Goal: Register for event/course

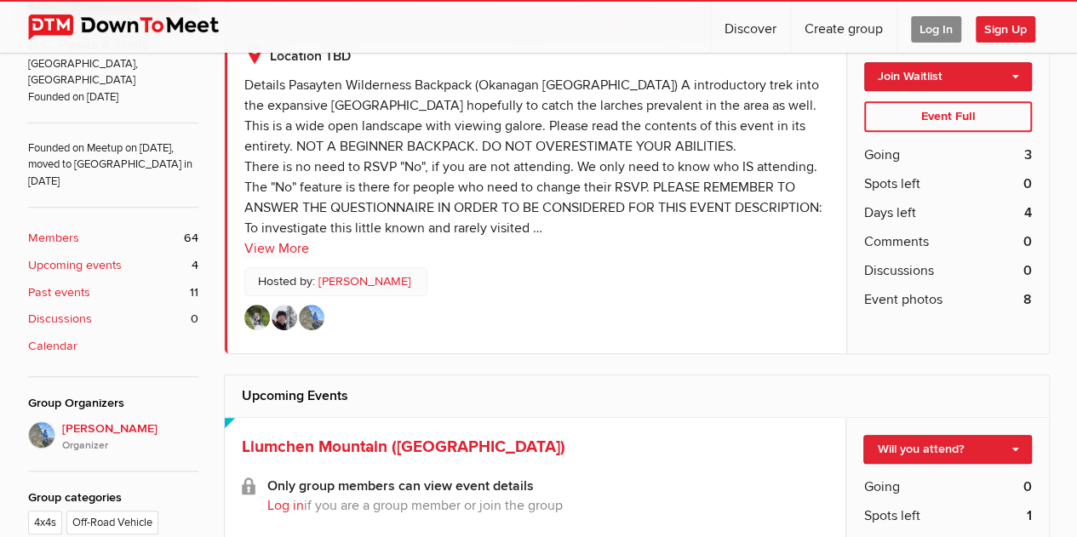
scroll to position [341, 0]
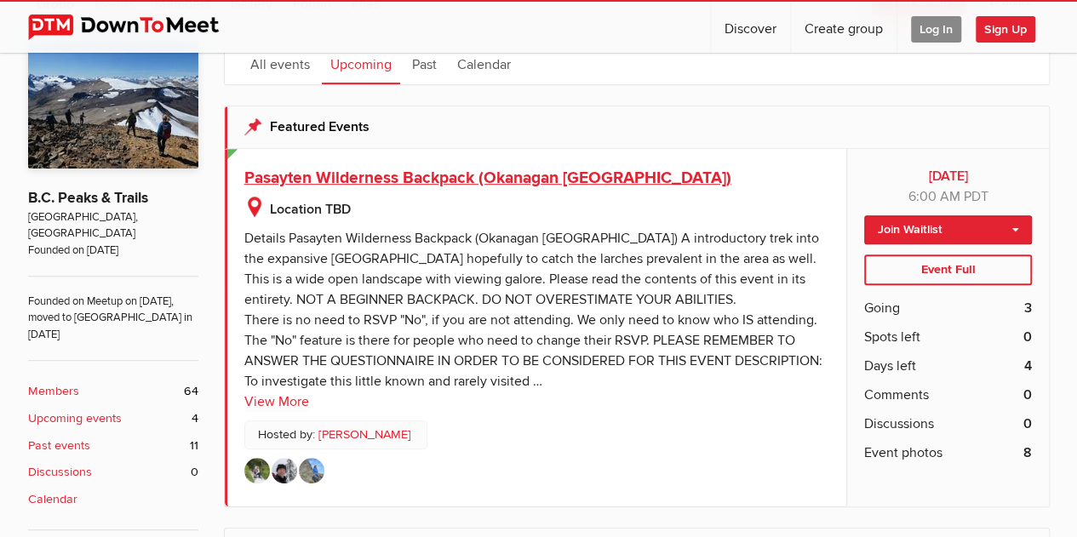
click at [521, 178] on span "Pasayten Wilderness Backpack (Okanagan [GEOGRAPHIC_DATA])" at bounding box center [487, 178] width 487 height 20
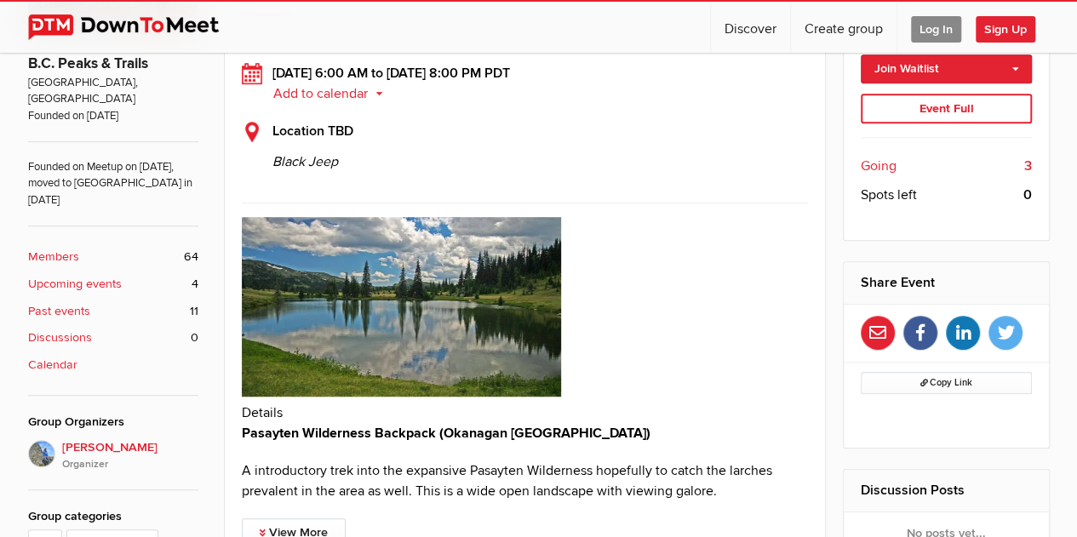
scroll to position [511, 0]
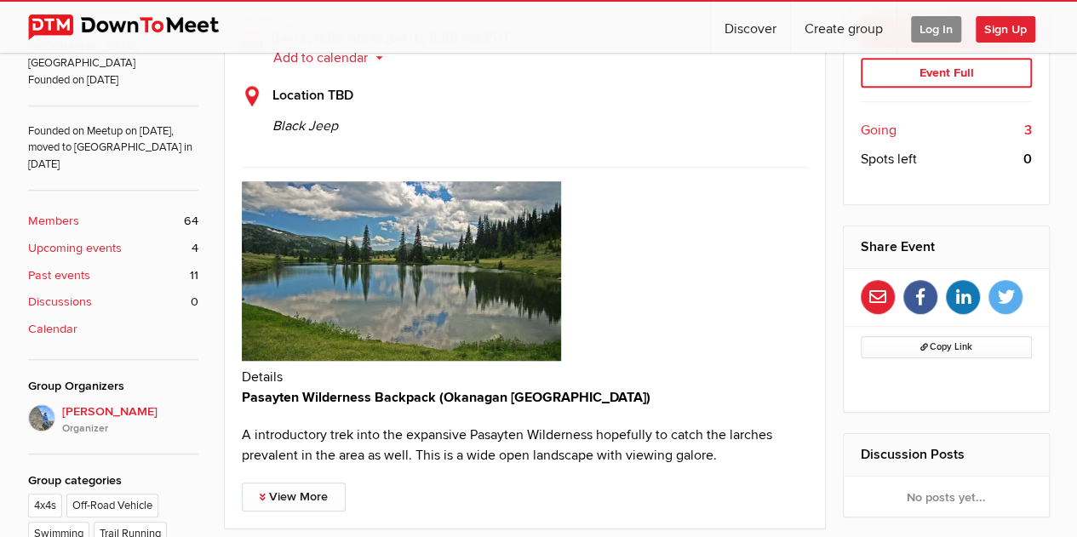
click at [870, 125] on span "Going" at bounding box center [879, 130] width 36 height 20
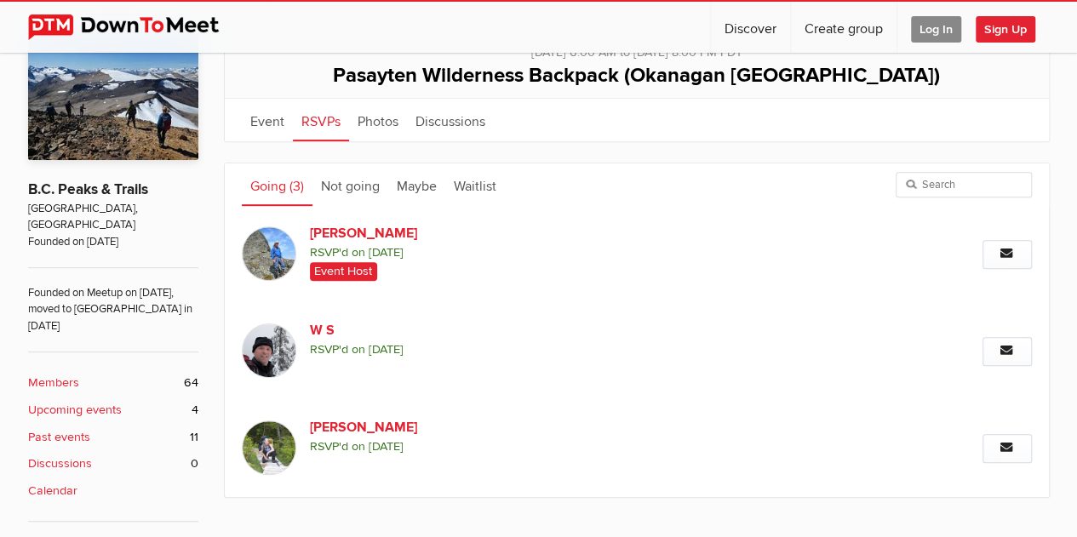
scroll to position [322, 0]
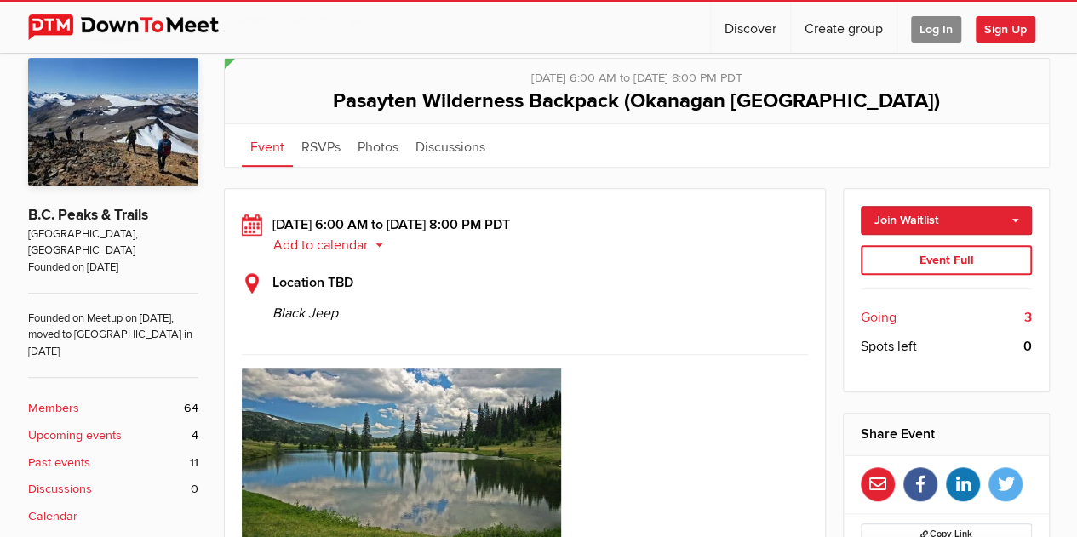
scroll to position [341, 0]
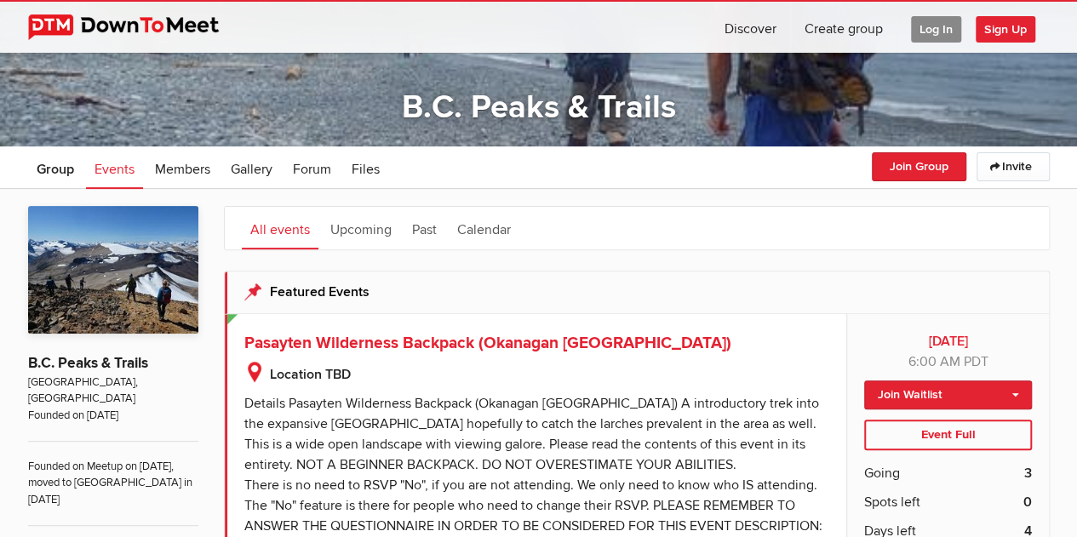
scroll to position [170, 0]
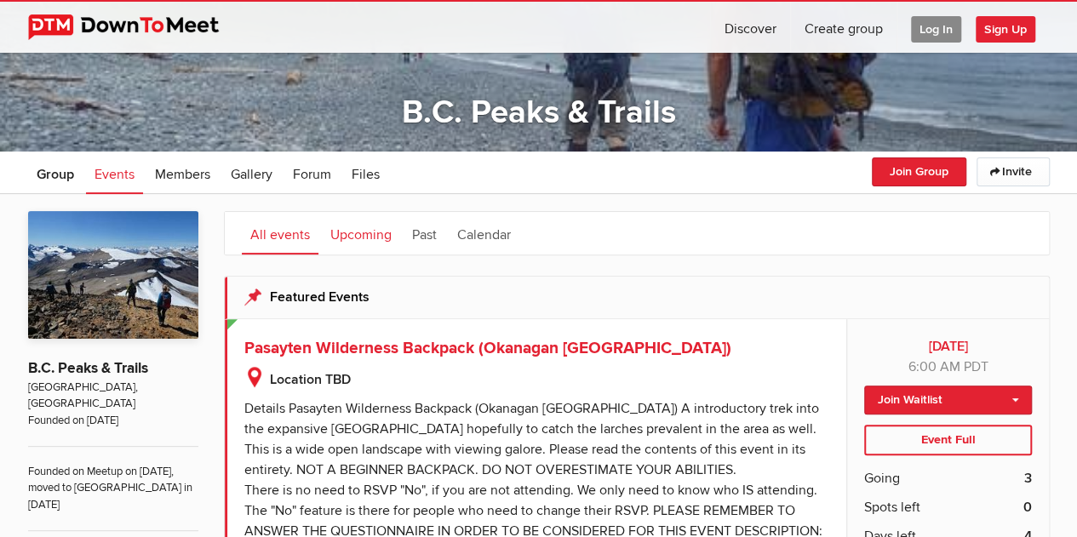
click at [356, 234] on link "Upcoming" at bounding box center [361, 233] width 78 height 43
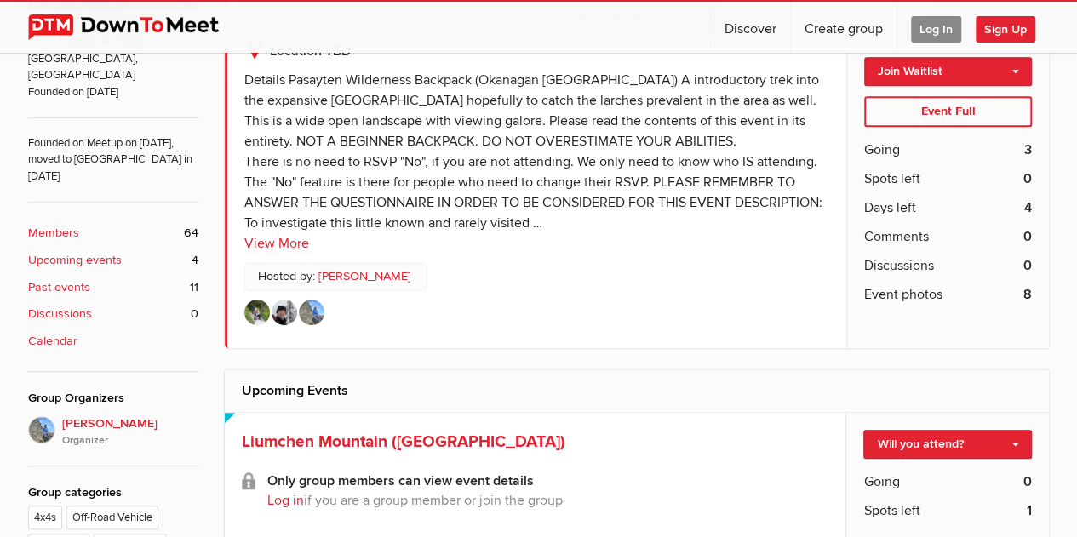
scroll to position [484, 0]
